Goal: Task Accomplishment & Management: Complete application form

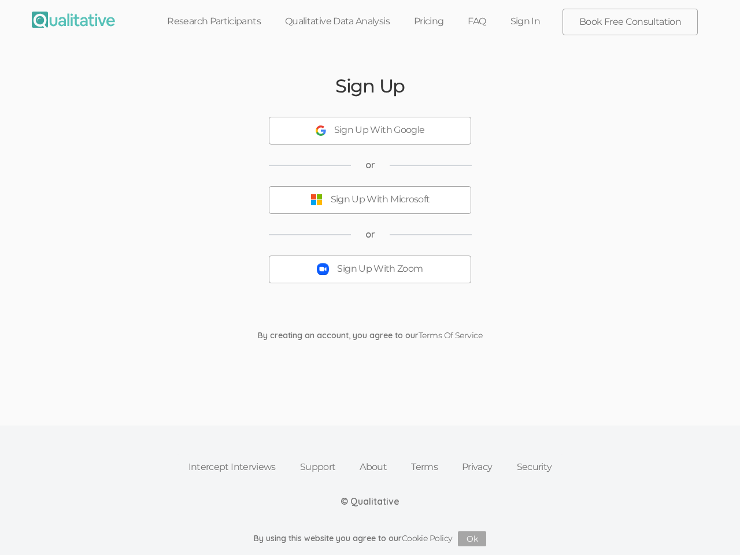
click at [370, 278] on button "Sign Up With Zoom" at bounding box center [370, 270] width 202 height 28
click at [370, 131] on div "Sign Up With Google" at bounding box center [379, 130] width 91 height 13
click at [370, 200] on div "Sign Up With Microsoft" at bounding box center [380, 199] width 99 height 13
click at [370, 269] on button "Sign Up With Zoom" at bounding box center [370, 270] width 202 height 28
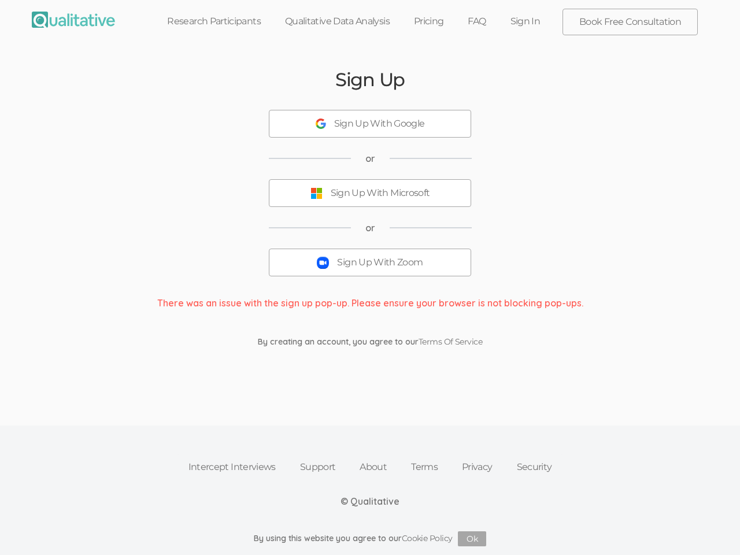
click at [472, 539] on button "Ok" at bounding box center [472, 538] width 28 height 15
